Goal: Task Accomplishment & Management: Use online tool/utility

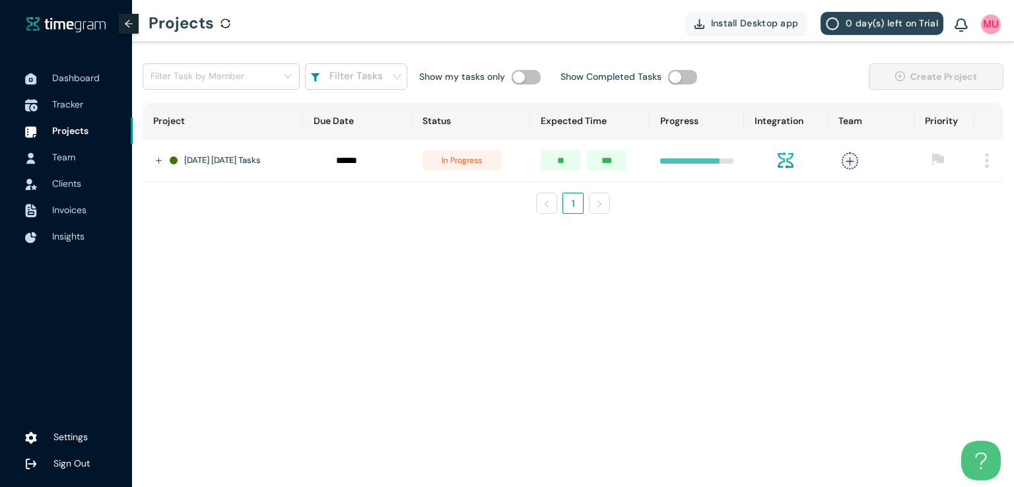
click at [73, 102] on span "Tracker" at bounding box center [67, 104] width 31 height 12
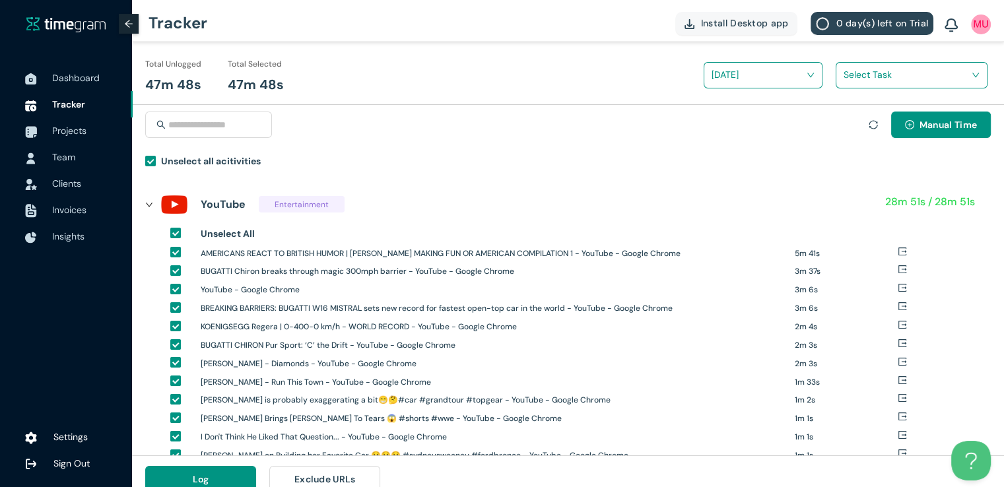
click at [876, 69] on input "search" at bounding box center [906, 75] width 127 height 20
click at [847, 121] on div "New [US_STATE] Zipcodes" at bounding box center [911, 123] width 150 height 21
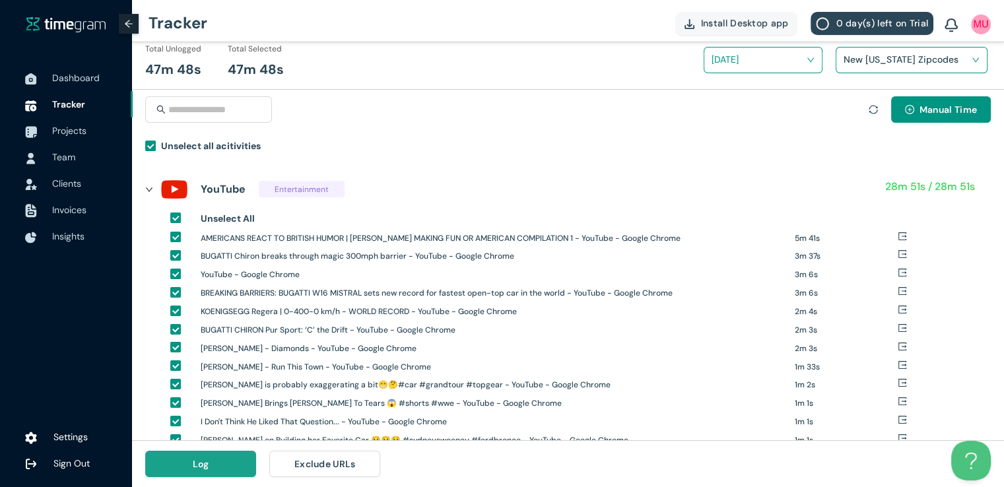
click at [211, 463] on button "Log" at bounding box center [200, 464] width 111 height 26
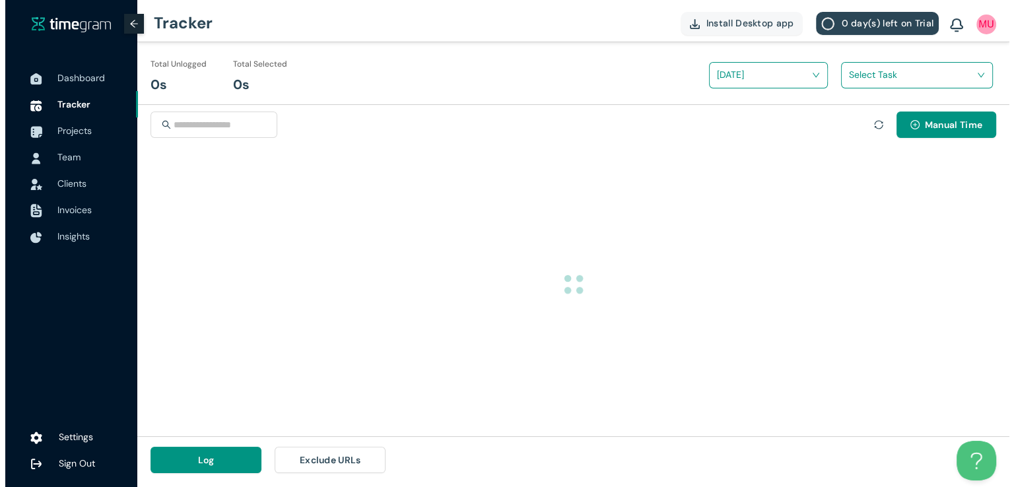
scroll to position [0, 0]
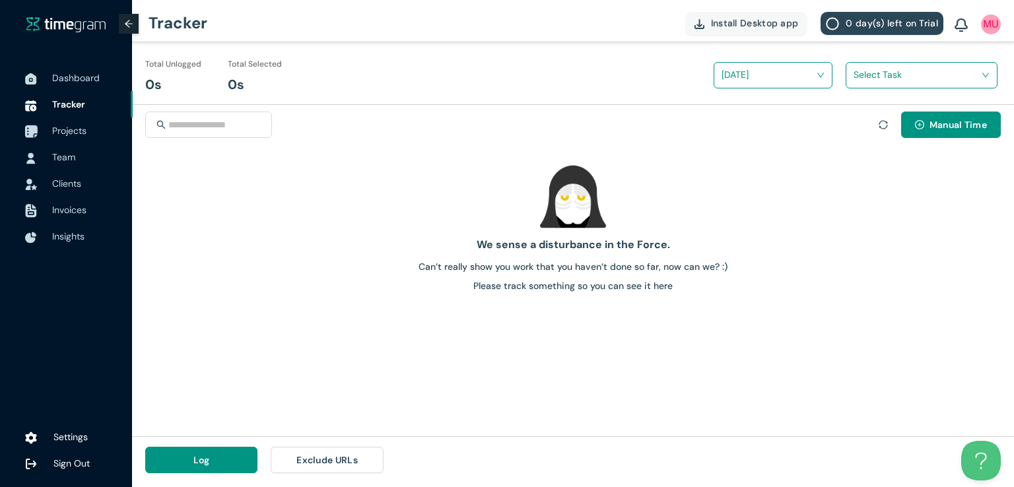
click at [67, 128] on span "Projects" at bounding box center [69, 131] width 34 height 12
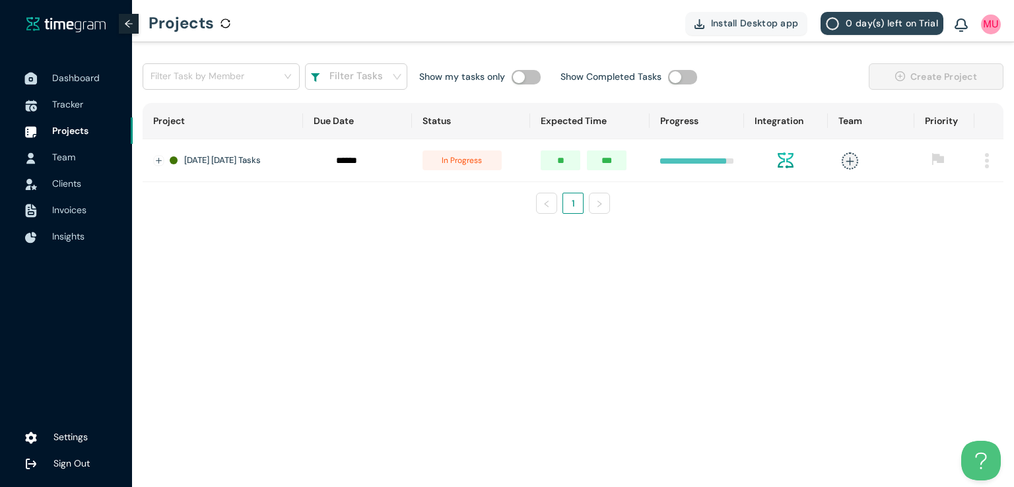
click at [94, 77] on span "Dashboard" at bounding box center [76, 78] width 48 height 12
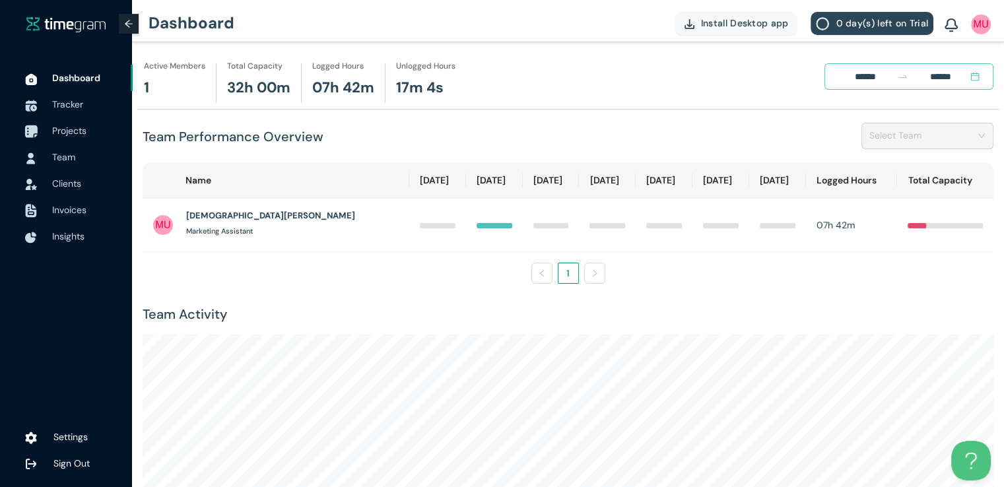
click at [71, 128] on span "Projects" at bounding box center [69, 131] width 34 height 12
